Goal: Task Accomplishment & Management: Manage account settings

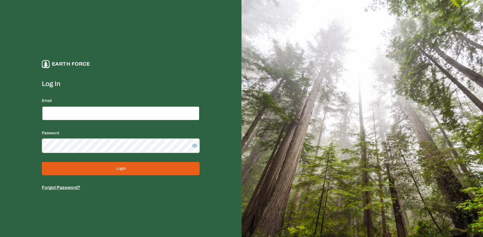
type input "**********"
click at [116, 168] on button "Login" at bounding box center [121, 168] width 158 height 13
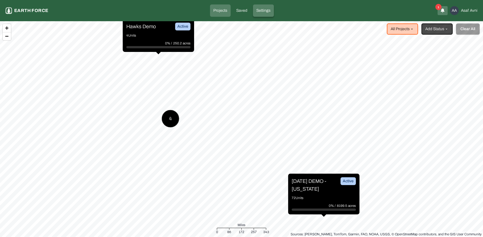
click at [269, 16] on link "Settings" at bounding box center [263, 10] width 21 height 12
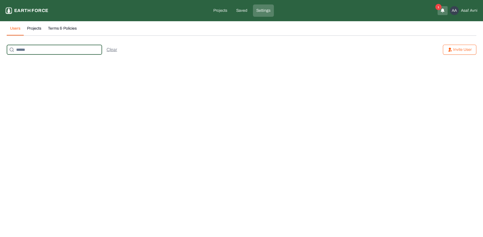
click at [67, 49] on input at bounding box center [54, 50] width 95 height 10
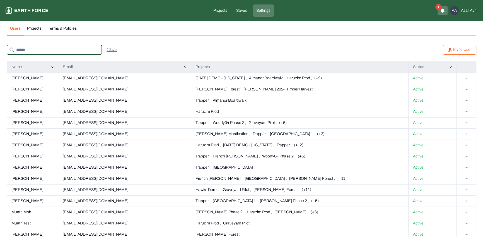
type input "*"
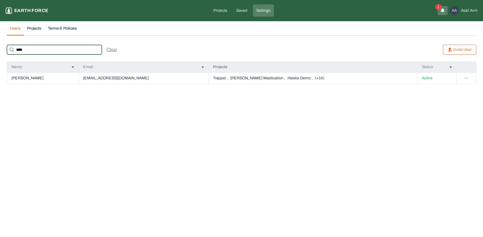
type input "****"
click at [30, 74] on td "[PERSON_NAME]" at bounding box center [43, 77] width 72 height 11
click at [24, 78] on td "[PERSON_NAME]" at bounding box center [43, 77] width 72 height 11
click at [208, 81] on td "Trapper , [PERSON_NAME] Mastication , Hawks Demo , (+14)" at bounding box center [312, 77] width 209 height 11
drag, startPoint x: 175, startPoint y: 79, endPoint x: 228, endPoint y: 84, distance: 53.4
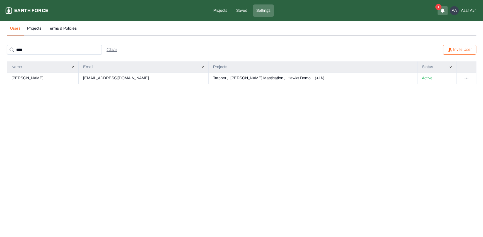
click at [213, 79] on p "Trapper ," at bounding box center [220, 78] width 15 height 6
click at [465, 77] on html "Settings Earth force Projects Saved Settings 1 AA [PERSON_NAME] Users Projects …" at bounding box center [241, 45] width 483 height 91
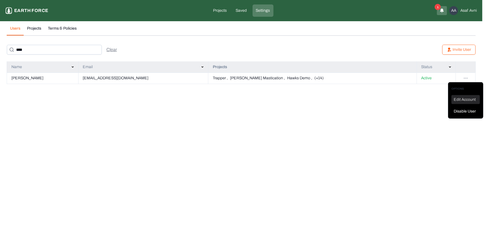
click at [471, 100] on div "Edit Account" at bounding box center [466, 99] width 28 height 9
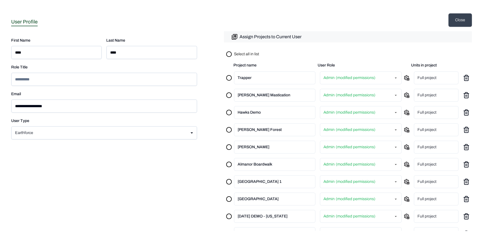
click at [265, 39] on p "Assign Projects to Current User" at bounding box center [270, 36] width 62 height 7
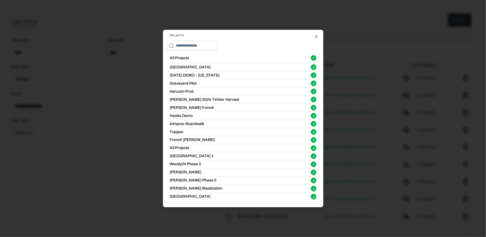
click at [343, 51] on div at bounding box center [243, 118] width 486 height 237
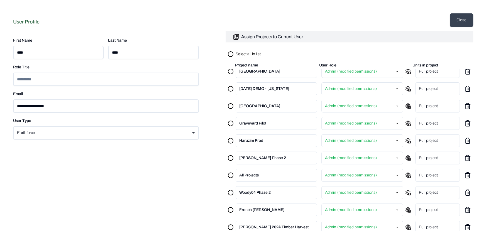
scroll to position [123, 0]
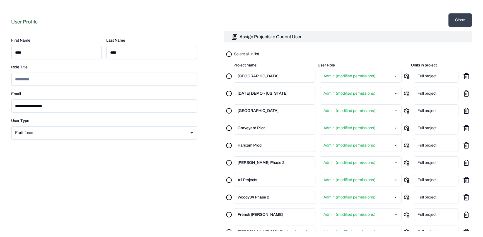
click at [406, 76] on div "Sleighville Admin (modified permissions) Full project" at bounding box center [348, 75] width 248 height 17
click at [404, 76] on icon at bounding box center [405, 75] width 5 height 5
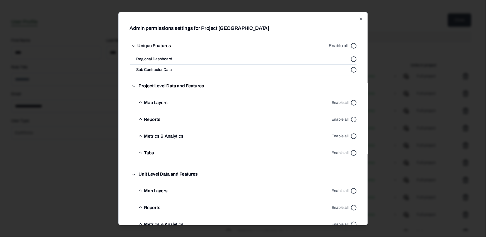
click at [351, 45] on button "Enable all" at bounding box center [354, 46] width 6 height 6
drag, startPoint x: 349, startPoint y: 103, endPoint x: 349, endPoint y: 117, distance: 14.2
click at [351, 103] on button "Enable all" at bounding box center [354, 102] width 6 height 6
click at [351, 136] on button "Enable all" at bounding box center [354, 136] width 6 height 6
click at [351, 117] on button "Enable all" at bounding box center [354, 119] width 6 height 6
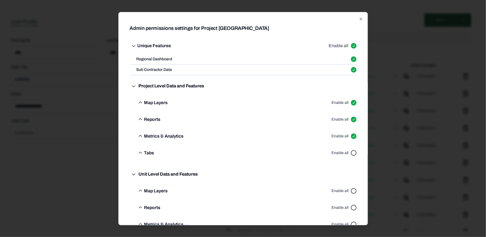
click at [351, 152] on button "Enable all" at bounding box center [354, 153] width 6 height 6
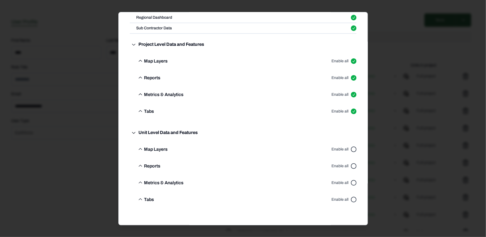
scroll to position [42, 0]
click at [350, 151] on div "Enable all" at bounding box center [344, 148] width 25 height 17
click at [351, 166] on button "Enable all" at bounding box center [354, 165] width 6 height 6
click at [351, 149] on button "Enable all" at bounding box center [354, 149] width 6 height 6
click at [351, 183] on button "Enable all" at bounding box center [354, 182] width 6 height 6
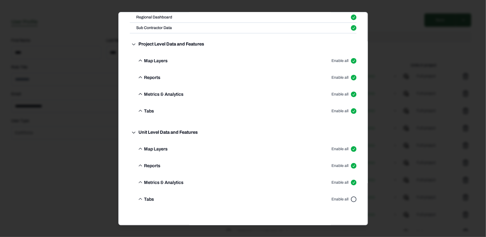
drag, startPoint x: 350, startPoint y: 198, endPoint x: 352, endPoint y: 180, distance: 18.0
click at [351, 198] on button "Enable all" at bounding box center [354, 199] width 6 height 6
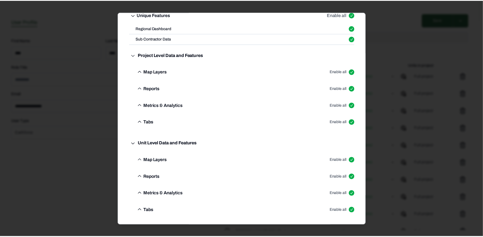
scroll to position [0, 0]
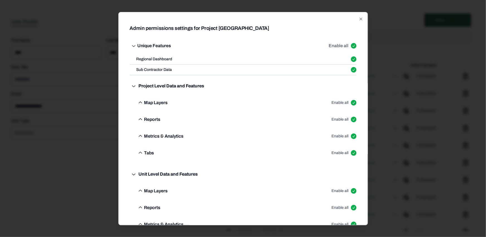
click at [407, 50] on div at bounding box center [243, 118] width 486 height 237
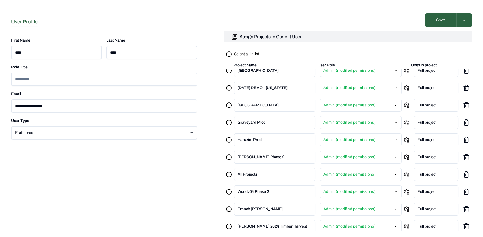
scroll to position [131, 0]
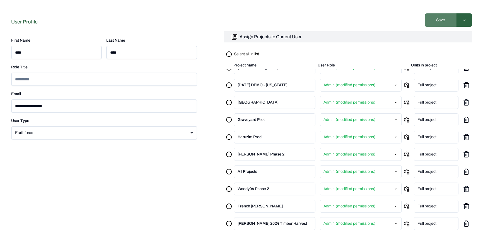
click at [441, 21] on button "Save" at bounding box center [440, 19] width 31 height 13
